Goal: Task Accomplishment & Management: Manage account settings

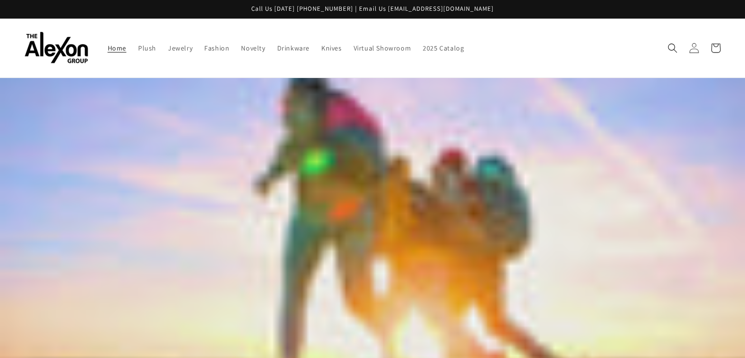
click at [690, 44] on icon at bounding box center [694, 48] width 10 height 10
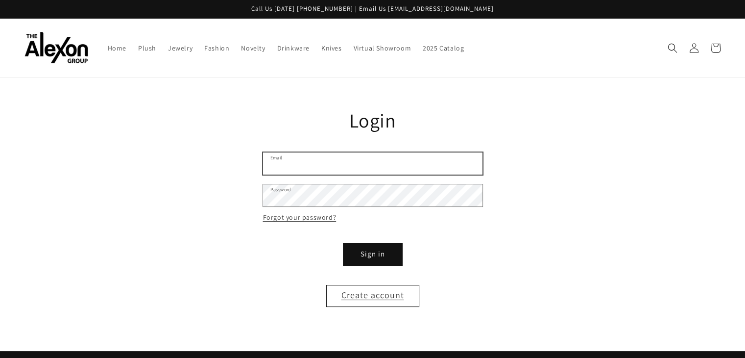
click at [371, 157] on input "Email" at bounding box center [372, 163] width 219 height 22
click at [369, 152] on input "Email" at bounding box center [372, 163] width 219 height 22
type input "**********"
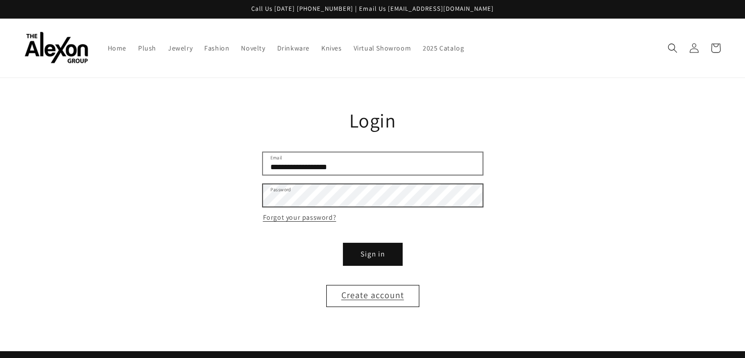
click at [343, 243] on button "Sign in" at bounding box center [372, 254] width 59 height 22
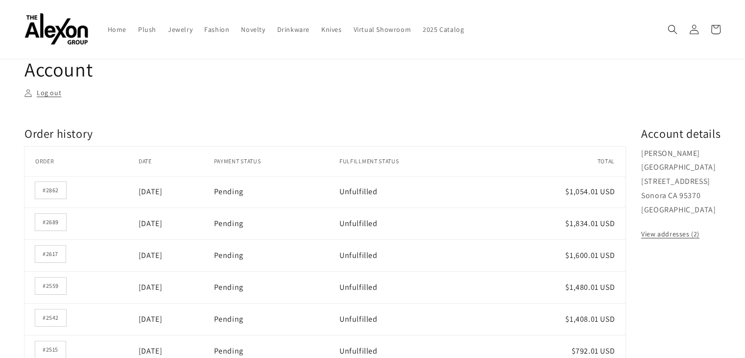
scroll to position [49, 0]
